Goal: Transaction & Acquisition: Obtain resource

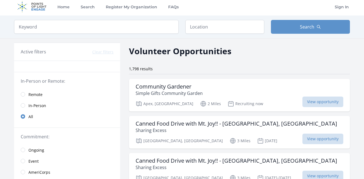
scroll to position [4, 0]
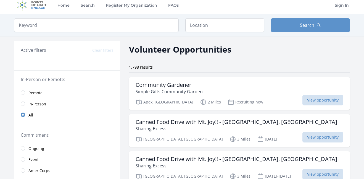
click at [27, 94] on link "Remote" at bounding box center [67, 92] width 106 height 11
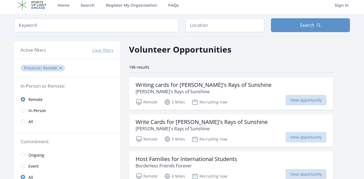
click at [41, 110] on span "In-Person" at bounding box center [37, 111] width 18 height 6
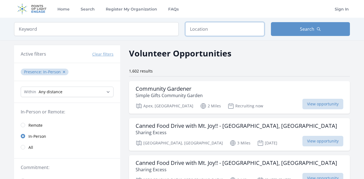
click at [192, 34] on input "text" at bounding box center [224, 29] width 79 height 14
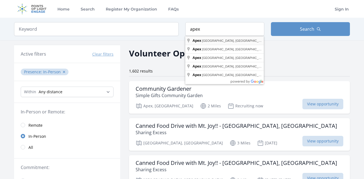
type input "Apex, [GEOGRAPHIC_DATA], [GEOGRAPHIC_DATA]"
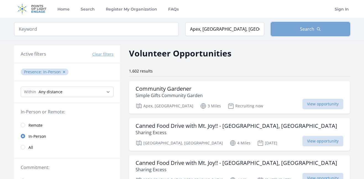
click at [274, 26] on button "Search" at bounding box center [310, 29] width 79 height 14
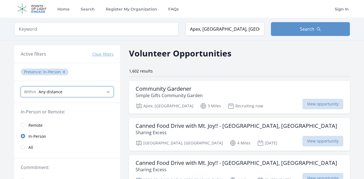
click at [92, 90] on select "Any distance , 5 Miles , 20 Miles , 50 Miles , 100 Miles" at bounding box center [67, 91] width 93 height 10
click at [197, 74] on div "1,602 results" at bounding box center [239, 72] width 221 height 8
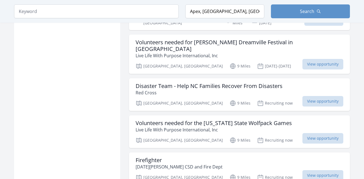
scroll to position [392, 0]
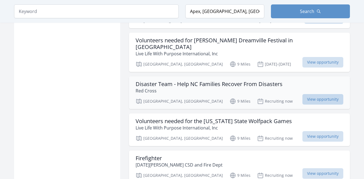
click at [302, 94] on span "View opportunity" at bounding box center [322, 99] width 41 height 10
